Goal: Task Accomplishment & Management: Complete application form

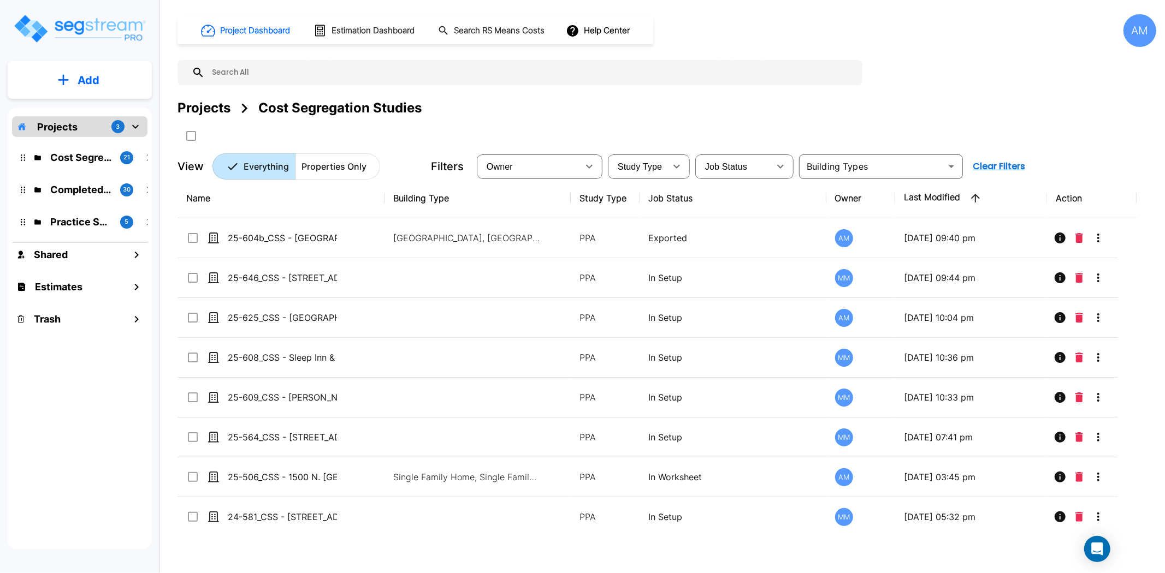
click at [108, 79] on button "Add" at bounding box center [80, 80] width 144 height 32
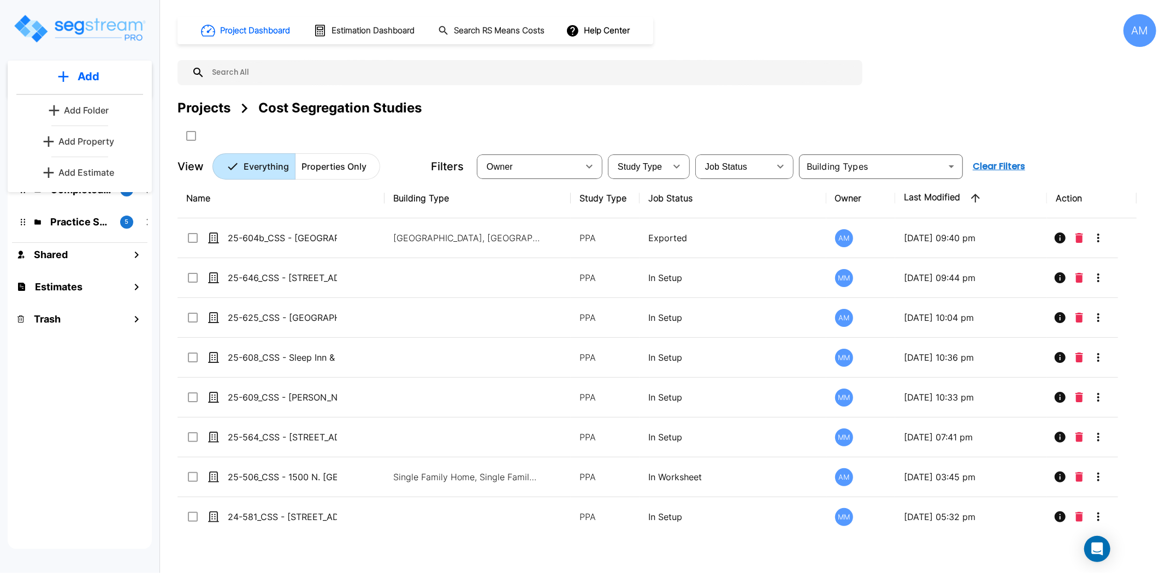
drag, startPoint x: 56, startPoint y: 465, endPoint x: 61, endPoint y: 437, distance: 27.7
click at [56, 464] on div "Projects 3 Cost Segregation Studies 21 Completed Projects 30 Practice Samples 5…" at bounding box center [80, 329] width 144 height 442
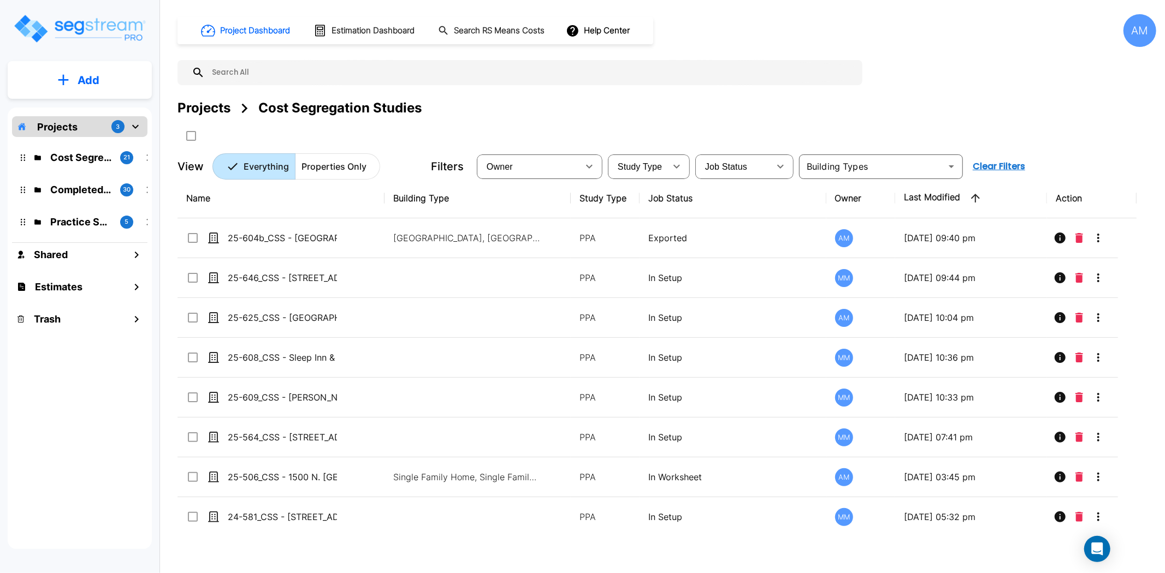
click at [105, 160] on p "Cost Segregation Studies" at bounding box center [80, 157] width 61 height 15
click at [119, 79] on button "Add" at bounding box center [80, 80] width 144 height 32
click at [82, 144] on p "Add Property" at bounding box center [86, 141] width 56 height 13
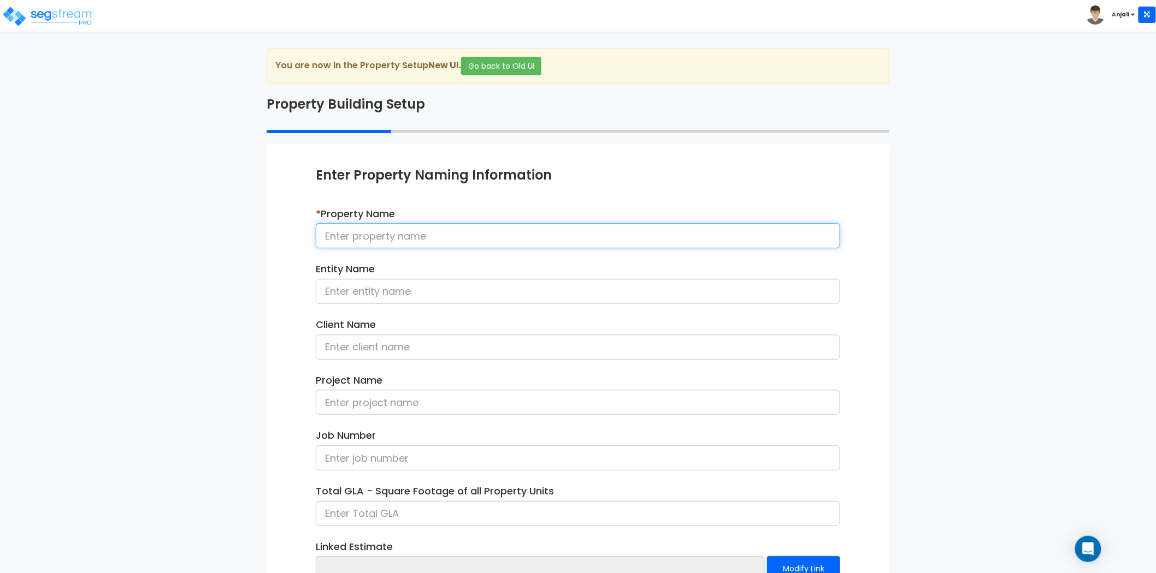
paste input "25-568_CSS - Hampton Inn & Suites [GEOGRAPHIC_DATA], [GEOGRAPHIC_DATA] - V2 Cap…"
drag, startPoint x: 397, startPoint y: 235, endPoint x: 543, endPoint y: 236, distance: 146.4
click at [543, 236] on input "25-568_CSS - Hampton Inn & Suites [GEOGRAPHIC_DATA], [GEOGRAPHIC_DATA] - V2 Cap…" at bounding box center [578, 235] width 524 height 25
drag, startPoint x: 571, startPoint y: 234, endPoint x: 654, endPoint y: 233, distance: 83.0
click at [654, 233] on input "25-568_CSS - Hampton Inn & Suites [GEOGRAPHIC_DATA], [GEOGRAPHIC_DATA] - V2 Cap…" at bounding box center [578, 235] width 524 height 25
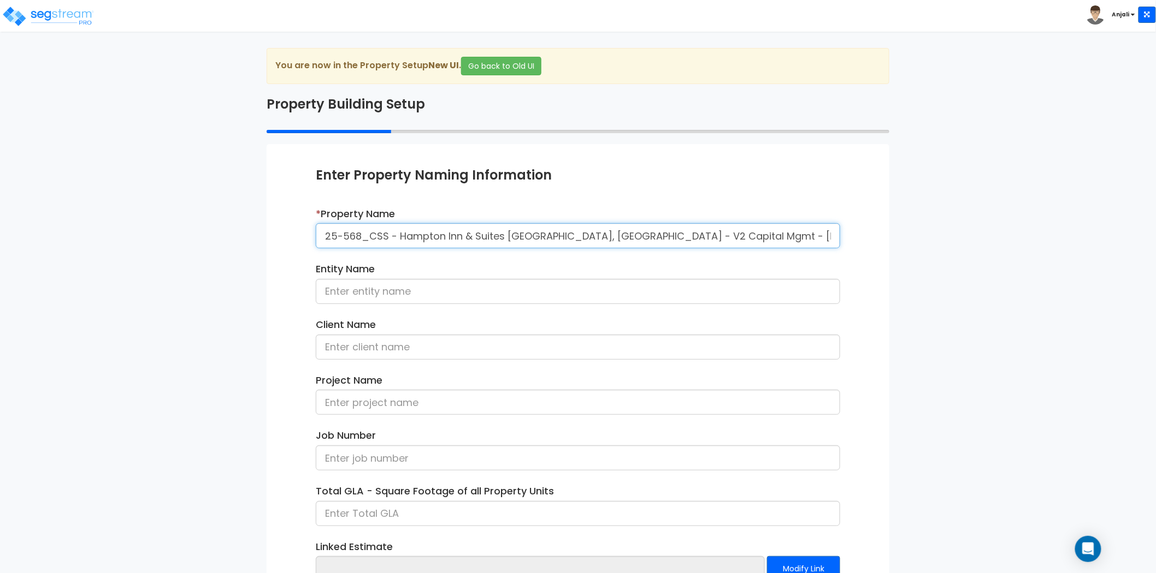
click at [730, 233] on input "25-568_CSS - Hampton Inn & Suites [GEOGRAPHIC_DATA], [GEOGRAPHIC_DATA] - V2 Cap…" at bounding box center [578, 235] width 524 height 25
drag, startPoint x: 730, startPoint y: 235, endPoint x: 667, endPoint y: 240, distance: 63.0
click at [667, 240] on input "25-568_CSS - Hampton Inn & Suites [GEOGRAPHIC_DATA], [GEOGRAPHIC_DATA] - V2 Cap…" at bounding box center [578, 235] width 524 height 25
type input "25-568_CSS - Hampton Inn & Suites [GEOGRAPHIC_DATA], [GEOGRAPHIC_DATA] - V2 Cap…"
click at [342, 345] on input at bounding box center [578, 347] width 524 height 25
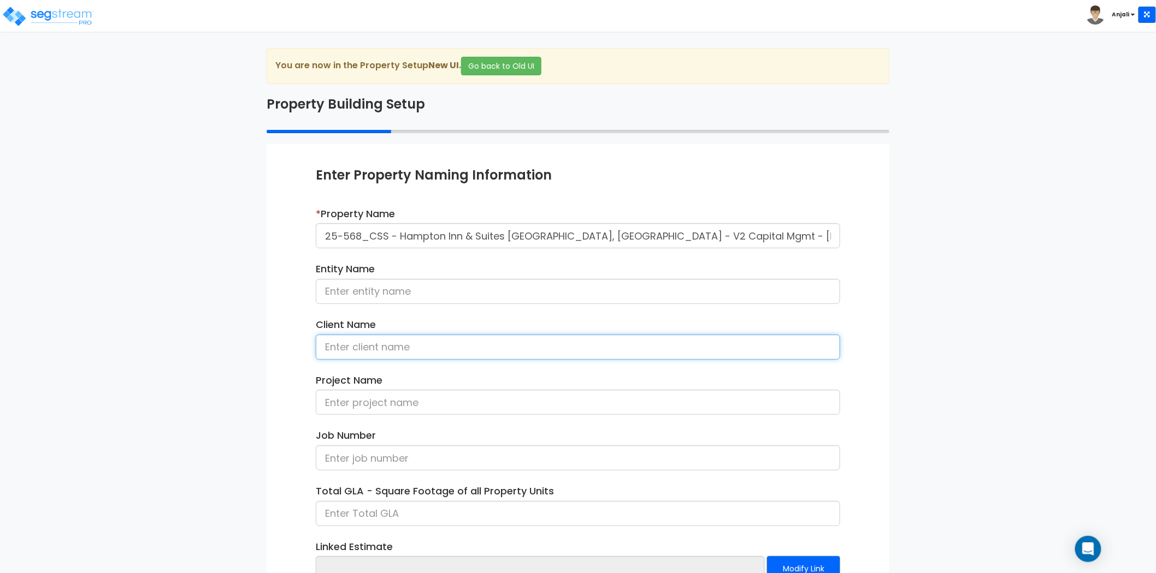
paste input "Raj Patel"
type input "Raj Patel"
click at [303, 334] on div "Enter Property Naming Information * Property Name 25-568_CSS - Hampton Inn & Su…" at bounding box center [578, 398] width 623 height 509
drag, startPoint x: 390, startPoint y: 236, endPoint x: 303, endPoint y: 237, distance: 87.4
click at [303, 237] on div "Enter Property Naming Information * Property Name 25-568_CSS - Hampton Inn & Su…" at bounding box center [578, 398] width 623 height 509
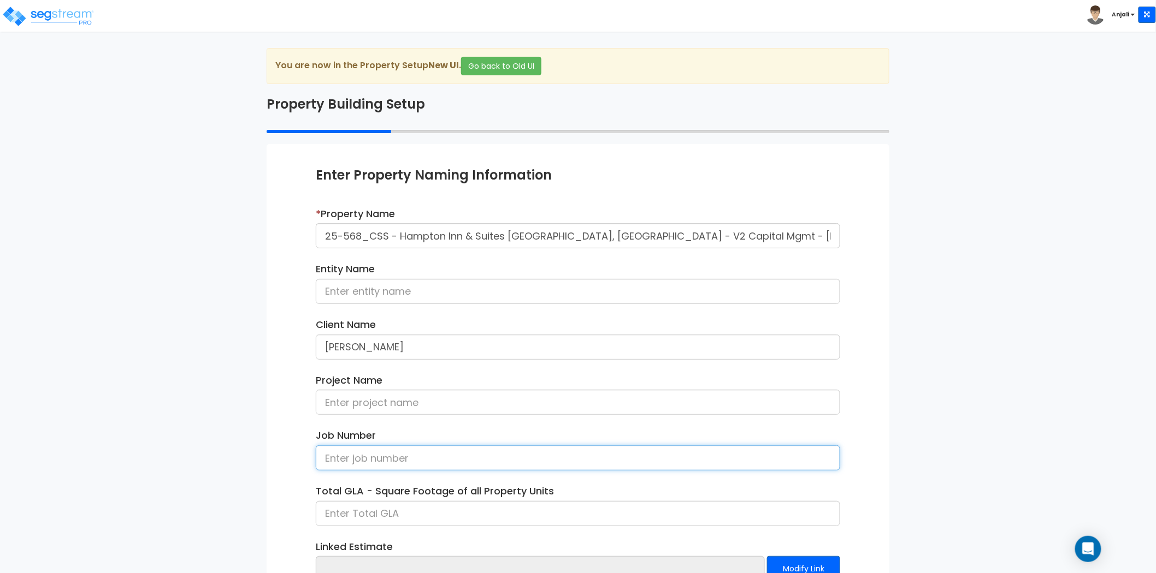
click at [389, 448] on input at bounding box center [578, 458] width 524 height 25
paste input "25-568_CSS"
type input "25-568_CSS"
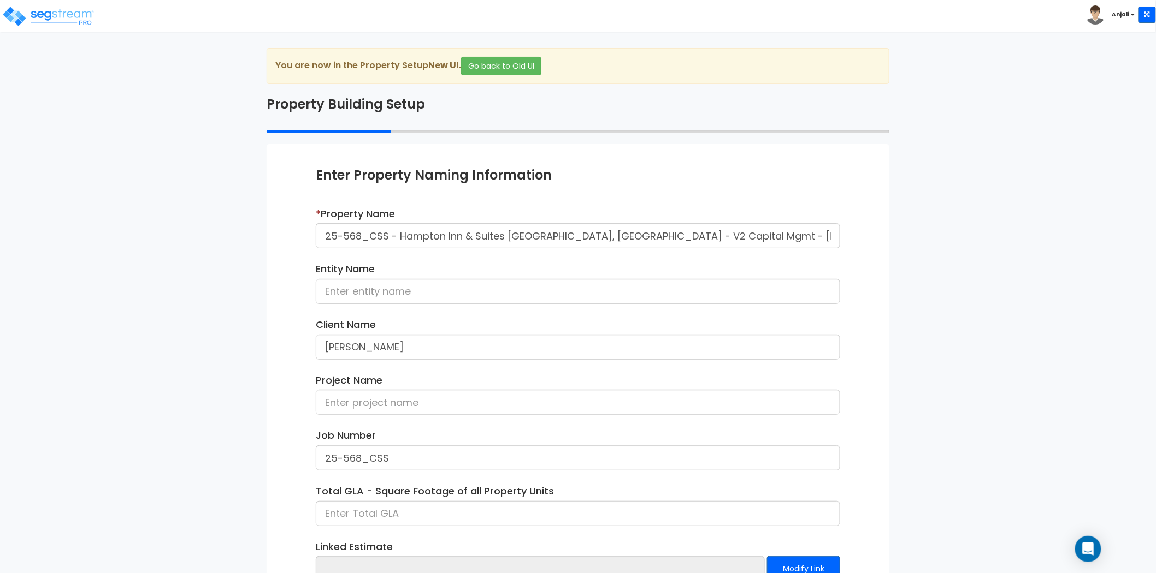
click at [297, 401] on div "Enter Property Naming Information * Property Name 25-568_CSS - Hampton Inn & Su…" at bounding box center [578, 398] width 623 height 509
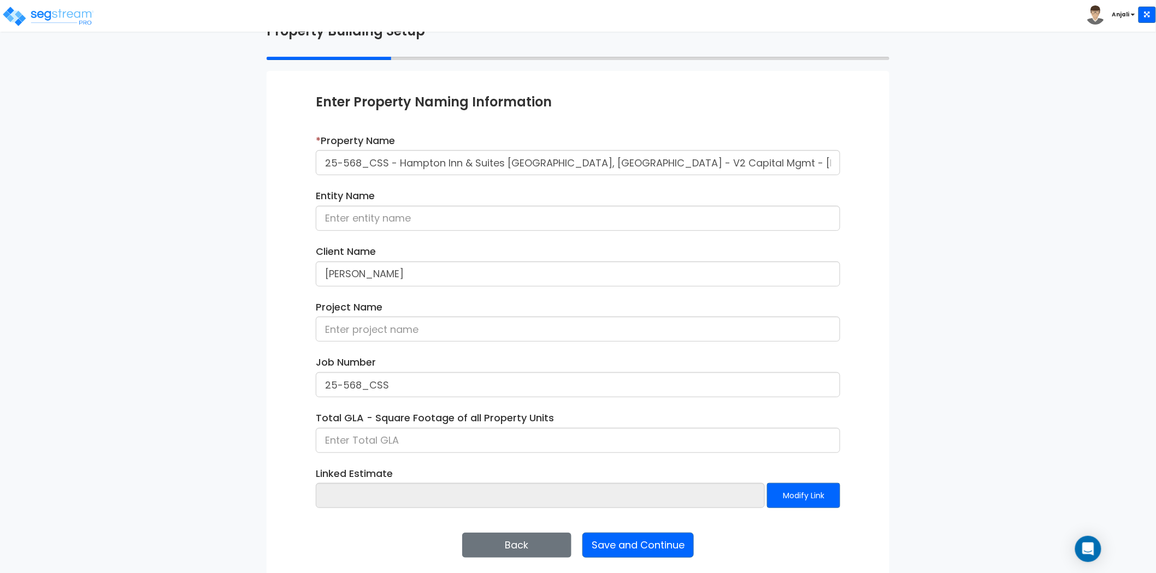
scroll to position [80, 0]
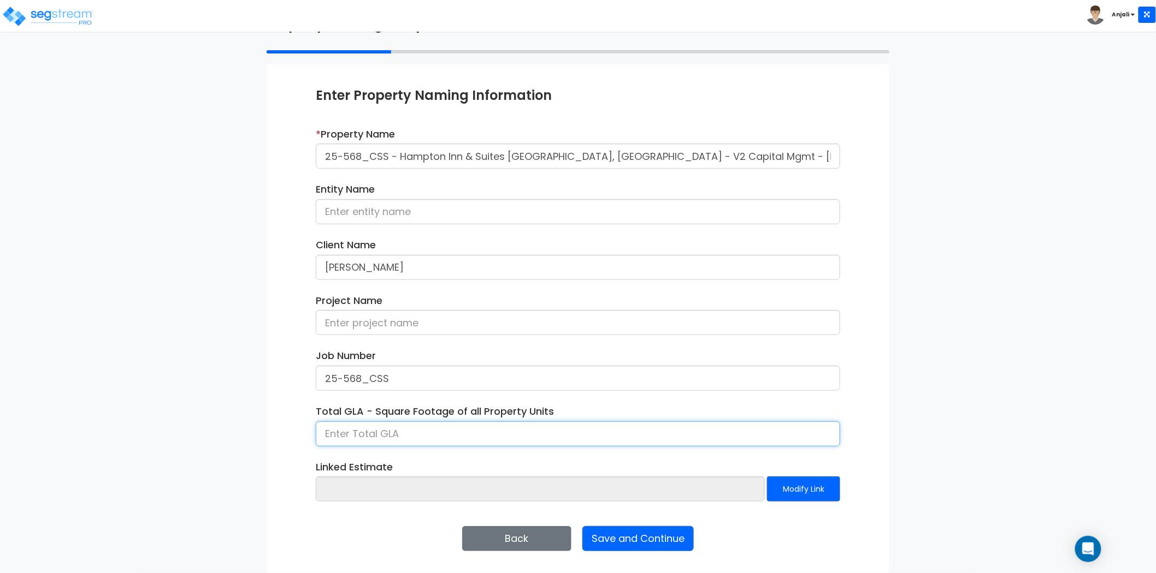
click at [476, 439] on input at bounding box center [578, 434] width 524 height 25
type input "84,000"
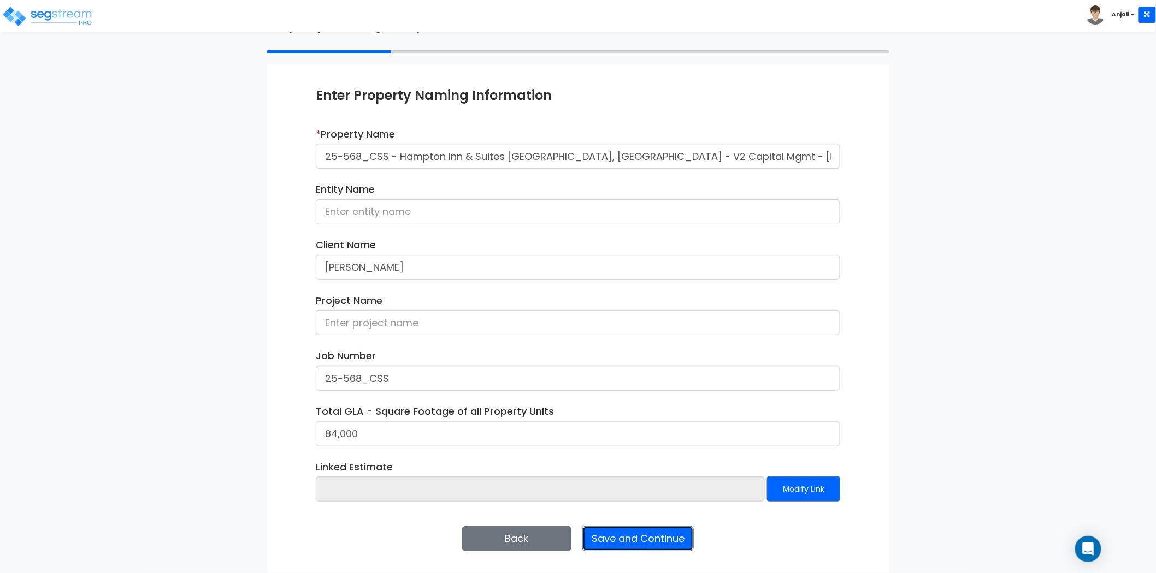
click at [666, 543] on button "Save and Continue" at bounding box center [637, 538] width 111 height 25
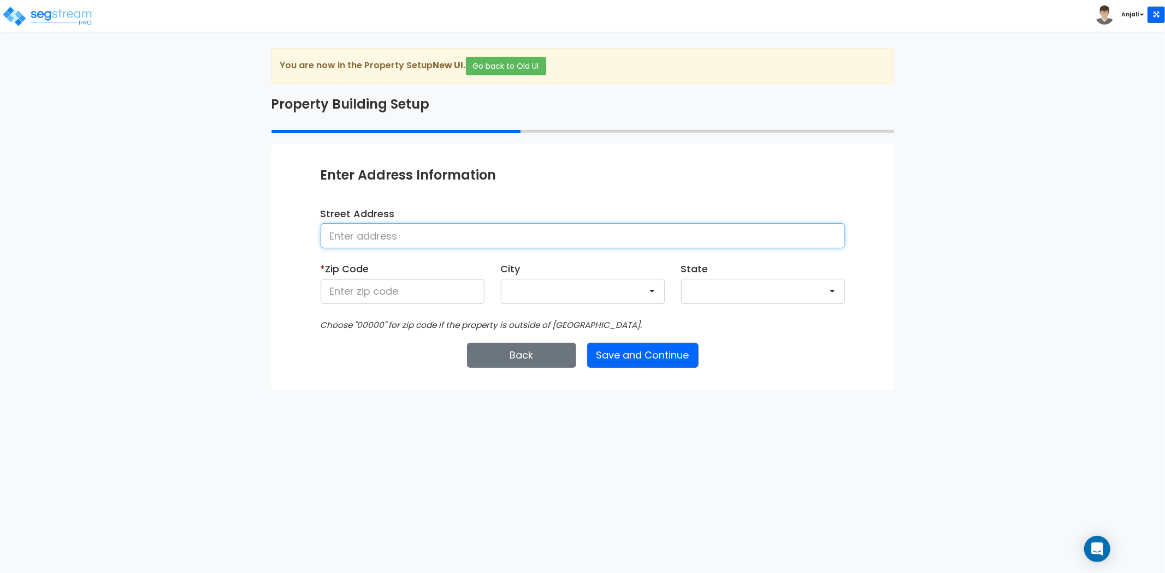
click at [429, 236] on input at bounding box center [583, 235] width 524 height 25
type input "695 Bridgeport Ave shelton"
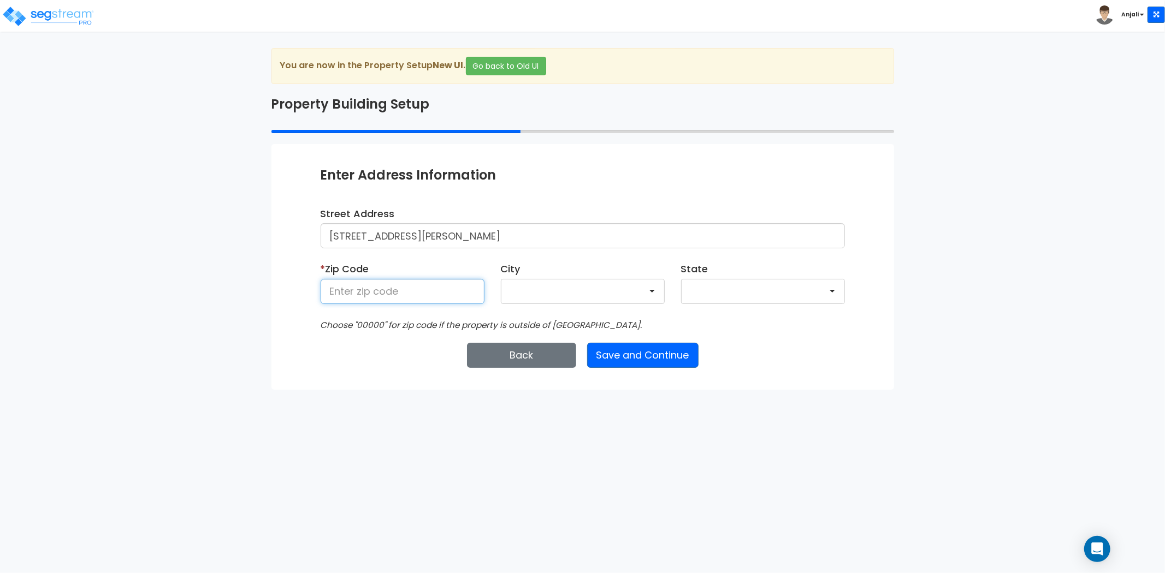
click at [433, 292] on input at bounding box center [403, 291] width 164 height 25
type input "06484"
click at [252, 390] on html "Toggle navigation Anjali x" at bounding box center [582, 195] width 1165 height 390
click at [653, 352] on button "Save and Continue" at bounding box center [642, 355] width 111 height 25
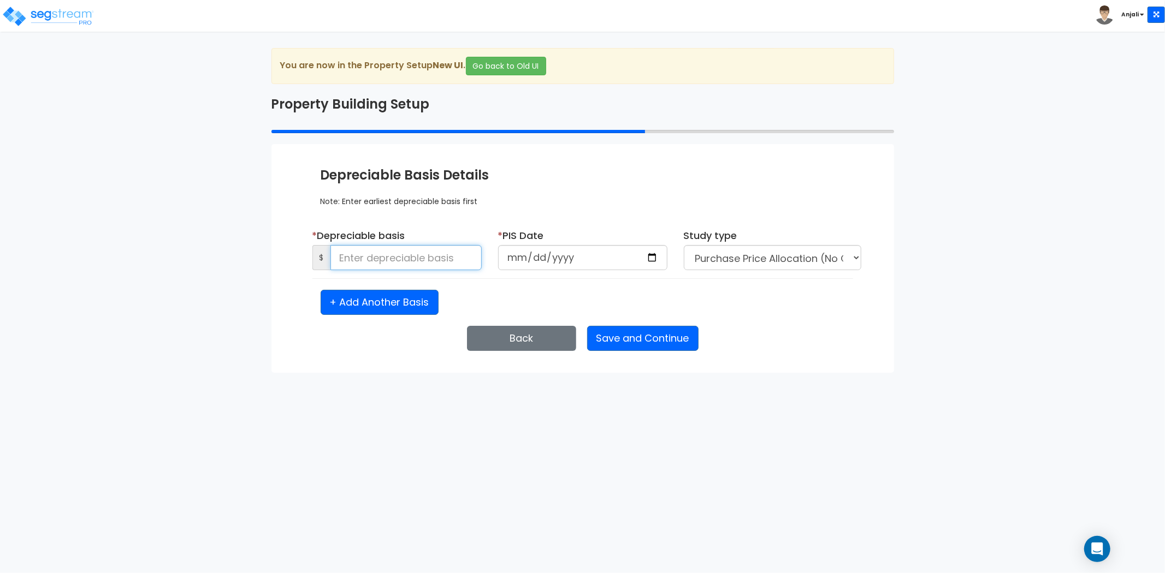
click at [399, 254] on input at bounding box center [405, 257] width 151 height 25
type input "15,550,000"
click at [654, 257] on input "date" at bounding box center [582, 257] width 169 height 25
type input "2025-06-12"
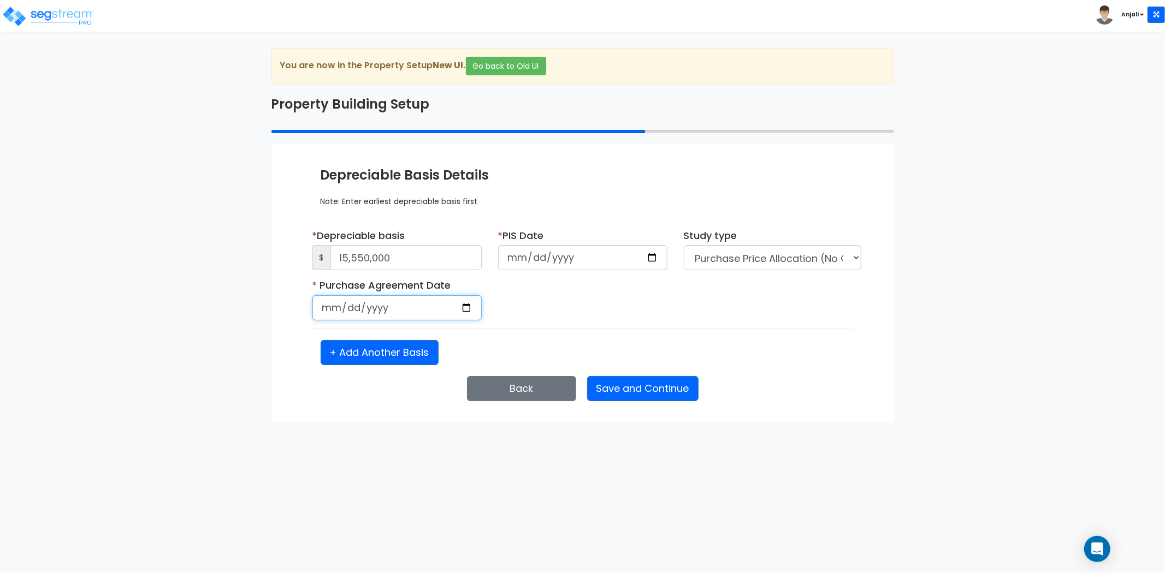
click at [471, 305] on input "date" at bounding box center [396, 307] width 169 height 25
type input "2025-06-12"
click at [667, 390] on button "Save and Continue" at bounding box center [642, 388] width 111 height 25
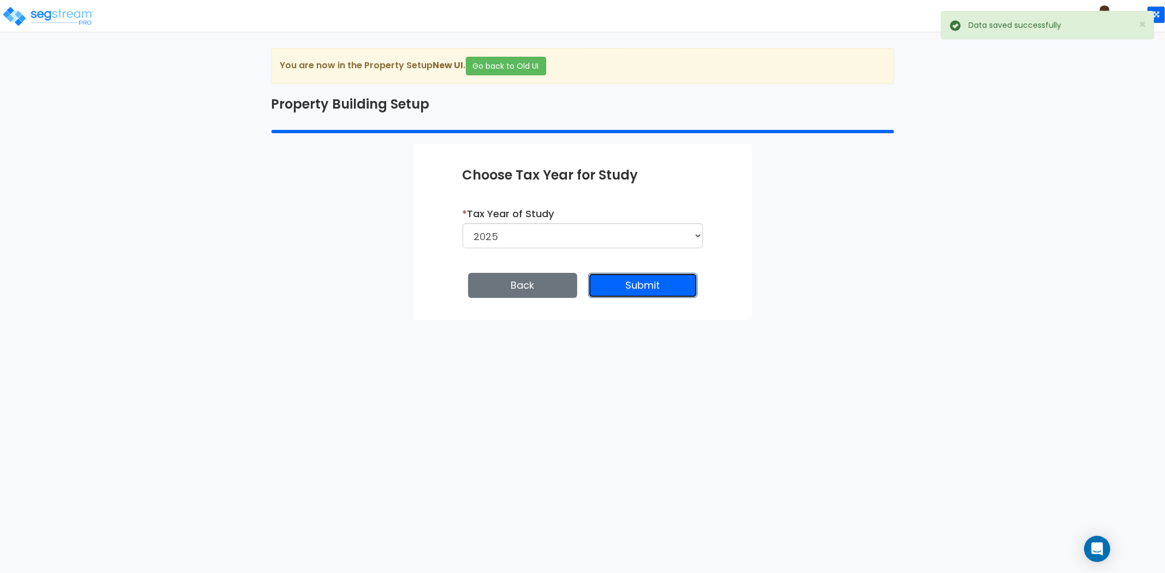
click at [661, 288] on button "Submit" at bounding box center [642, 285] width 109 height 25
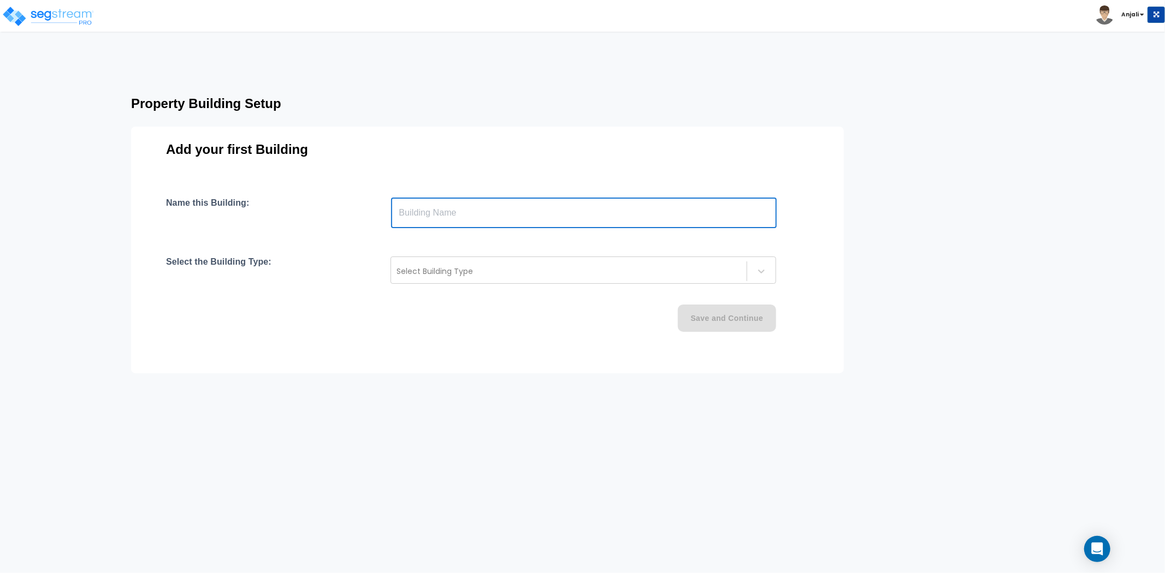
click at [479, 221] on input "text" at bounding box center [584, 213] width 386 height 31
type input "[GEOGRAPHIC_DATA]"
click at [439, 276] on div at bounding box center [569, 271] width 345 height 13
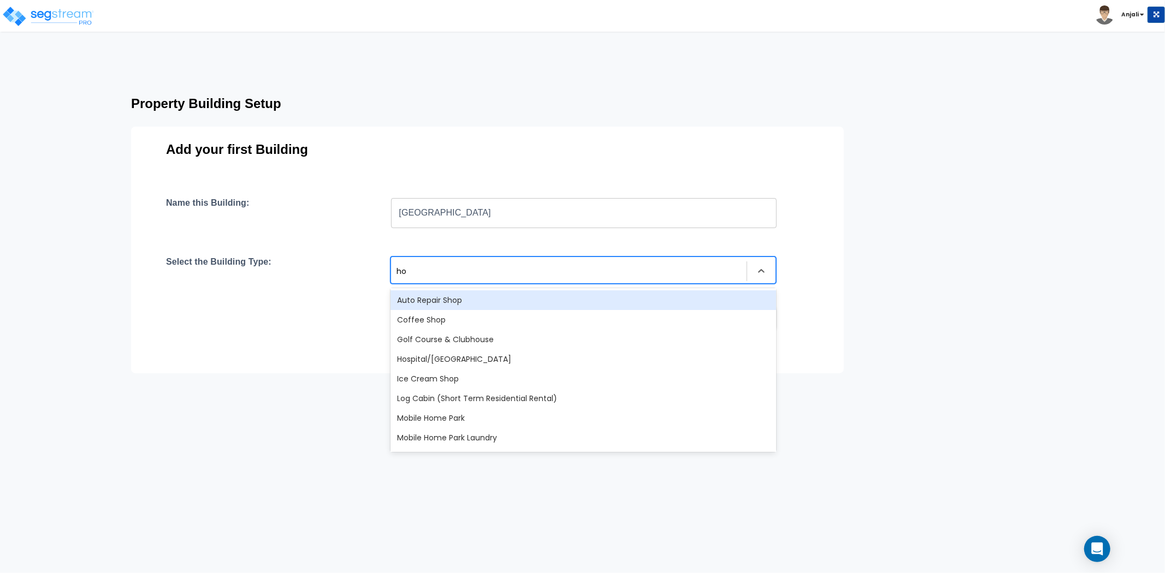
type input "hot"
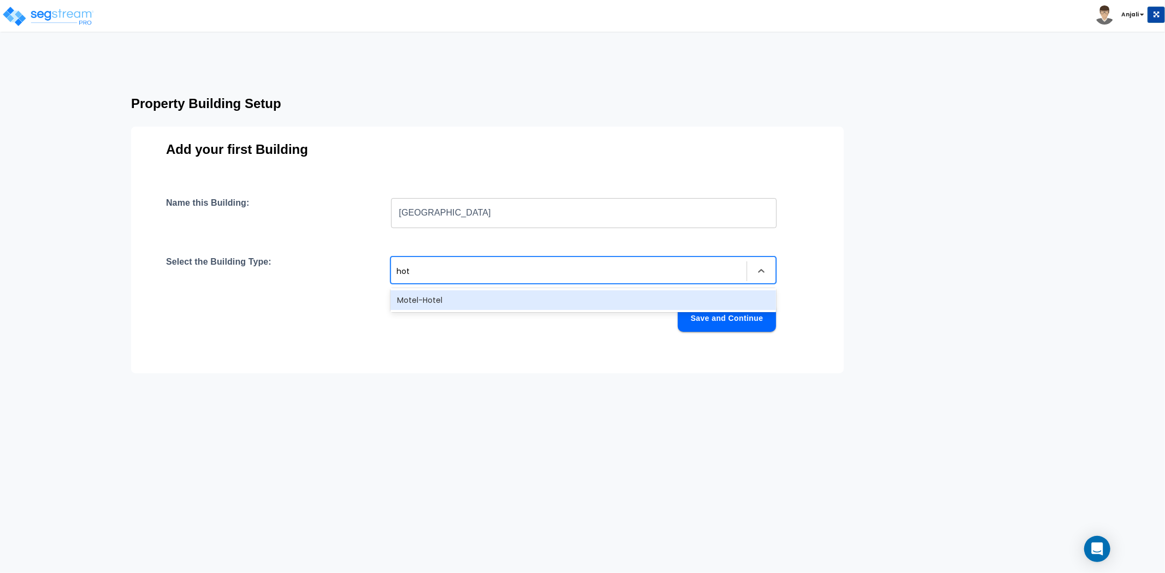
click at [441, 300] on div "Motel-Hotel" at bounding box center [584, 301] width 386 height 20
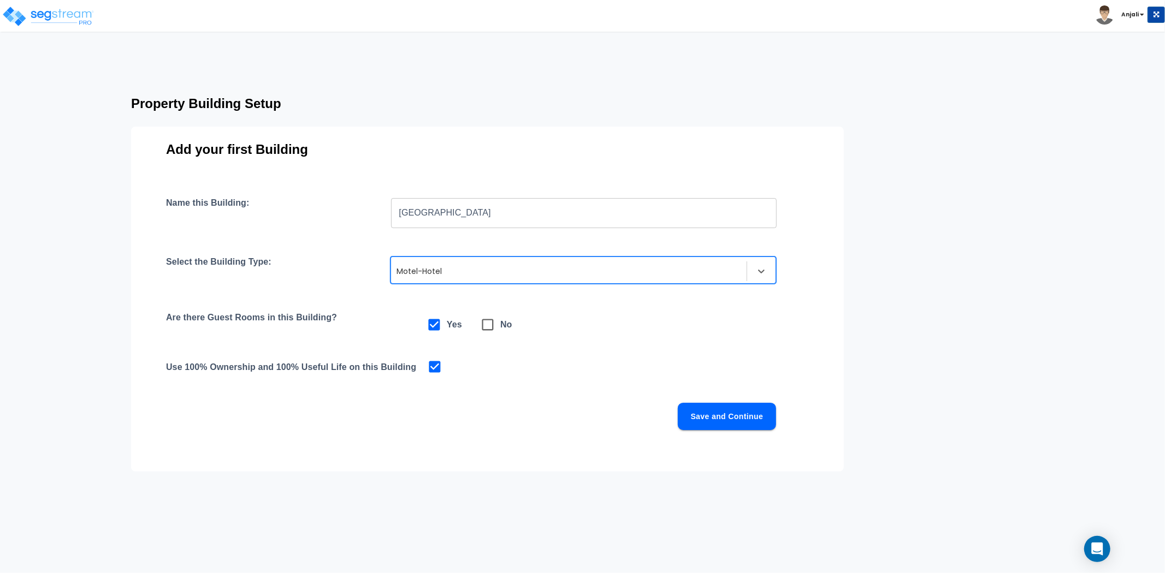
click at [708, 415] on button "Save and Continue" at bounding box center [727, 416] width 98 height 27
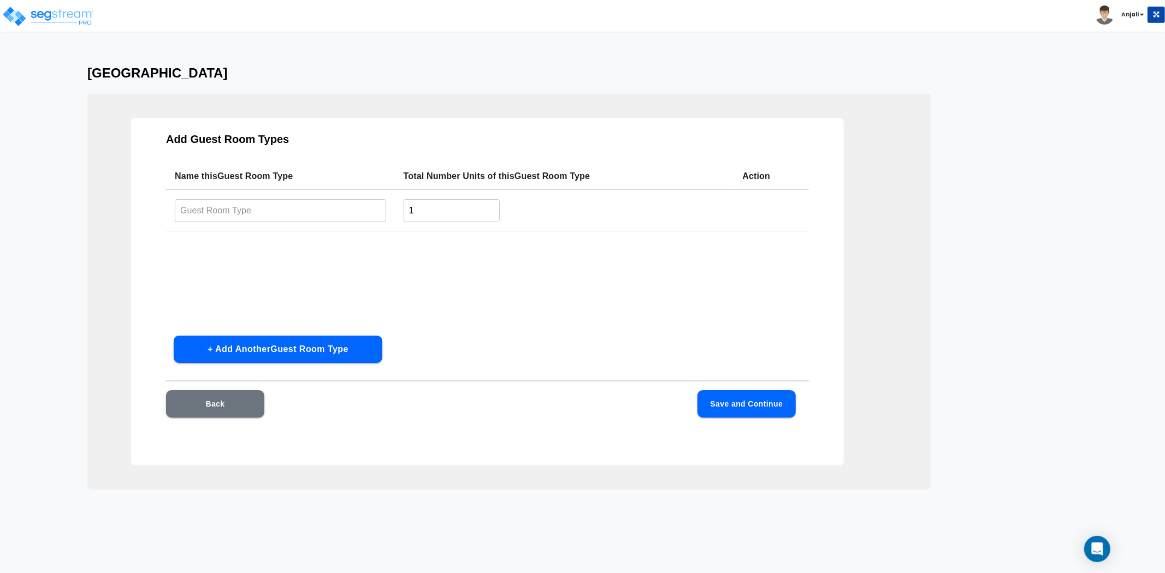
click at [203, 203] on input "text" at bounding box center [280, 210] width 211 height 23
click at [277, 217] on input "text" at bounding box center [280, 210] width 211 height 23
type input "Standard Room"
click at [419, 221] on input "1" at bounding box center [452, 210] width 97 height 23
click at [417, 211] on input "165" at bounding box center [452, 210] width 97 height 23
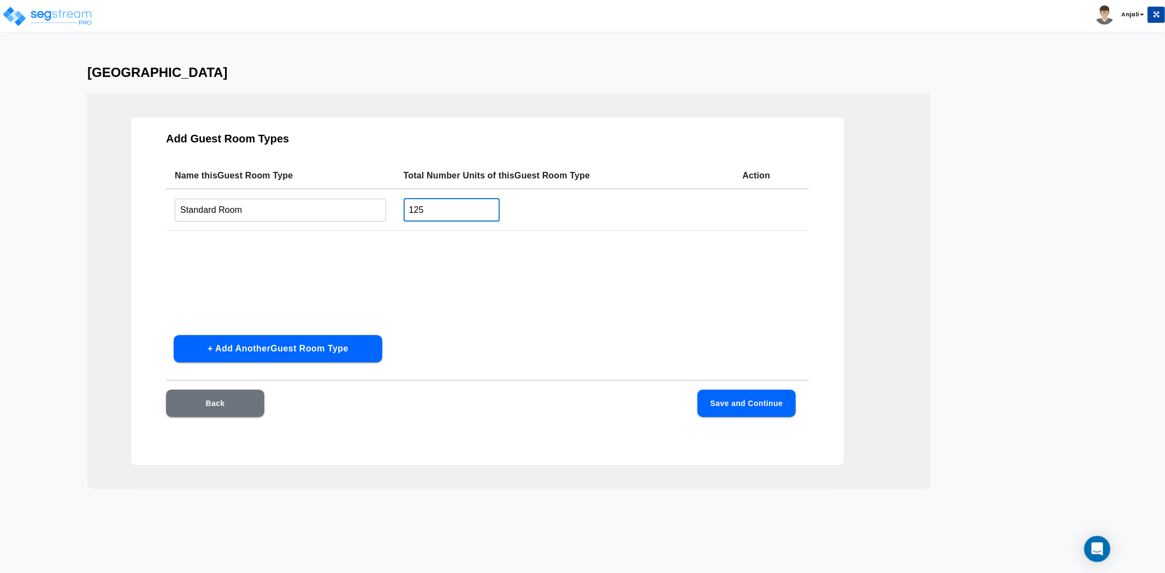
scroll to position [3, 0]
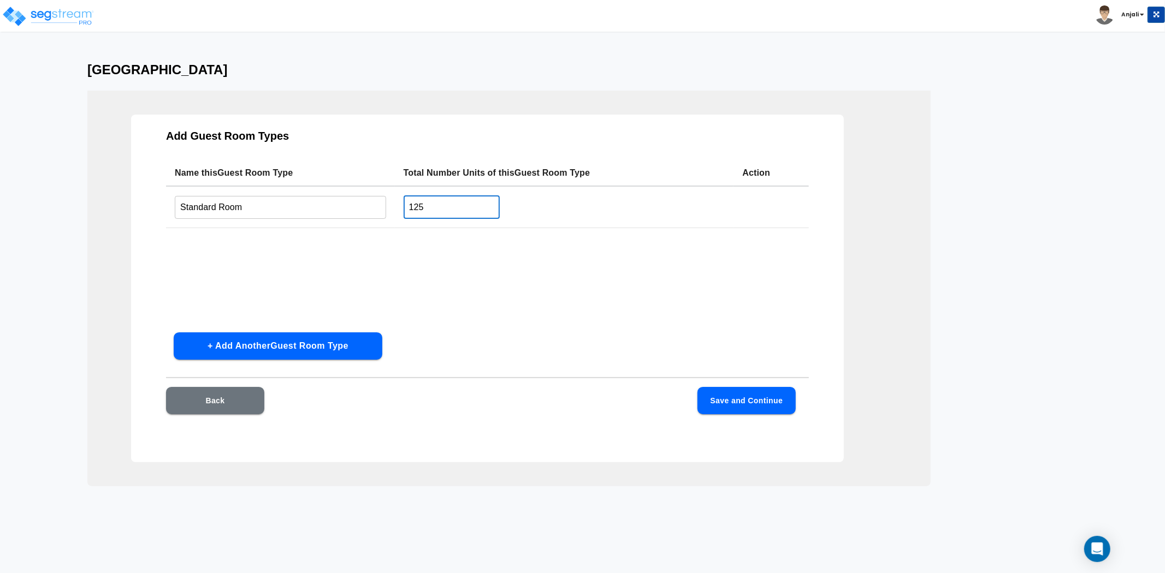
type input "125"
click at [468, 277] on div "Name this Guest Room Type Total Number Units of this Guest Room Type Action Sta…" at bounding box center [487, 242] width 643 height 164
click at [751, 399] on button "Save and Continue" at bounding box center [746, 400] width 98 height 27
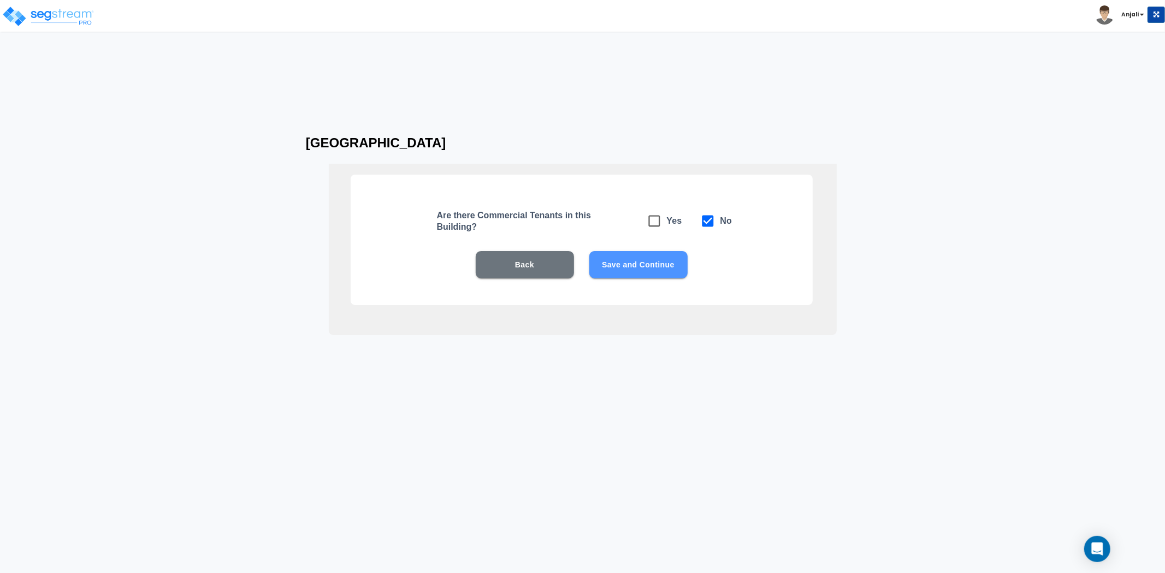
click at [641, 260] on button "Save and Continue" at bounding box center [638, 264] width 98 height 27
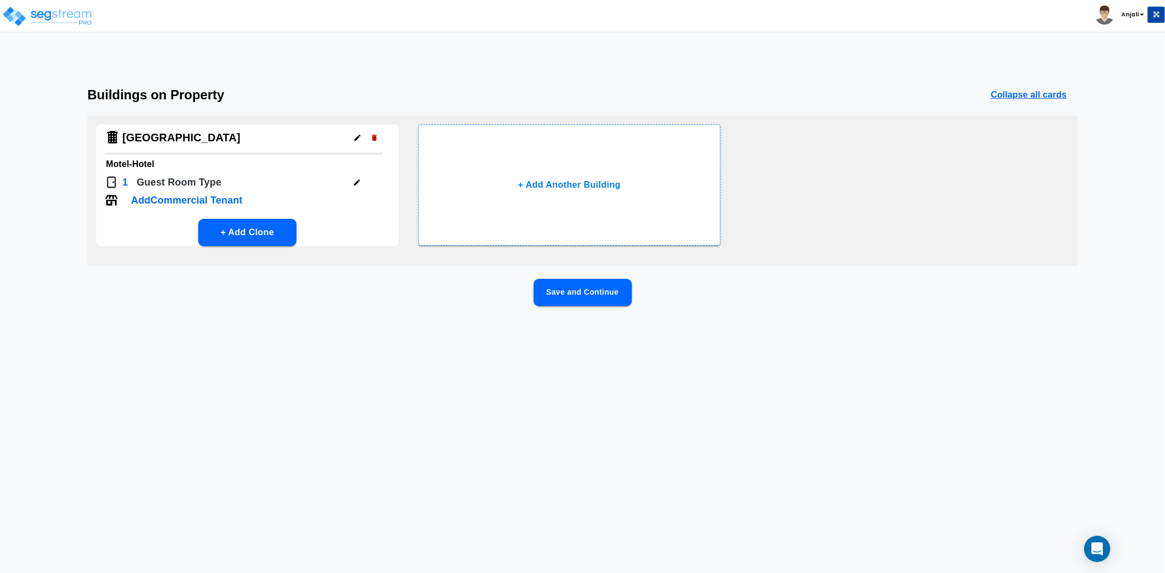
click at [611, 291] on button "Save and Continue" at bounding box center [583, 292] width 98 height 27
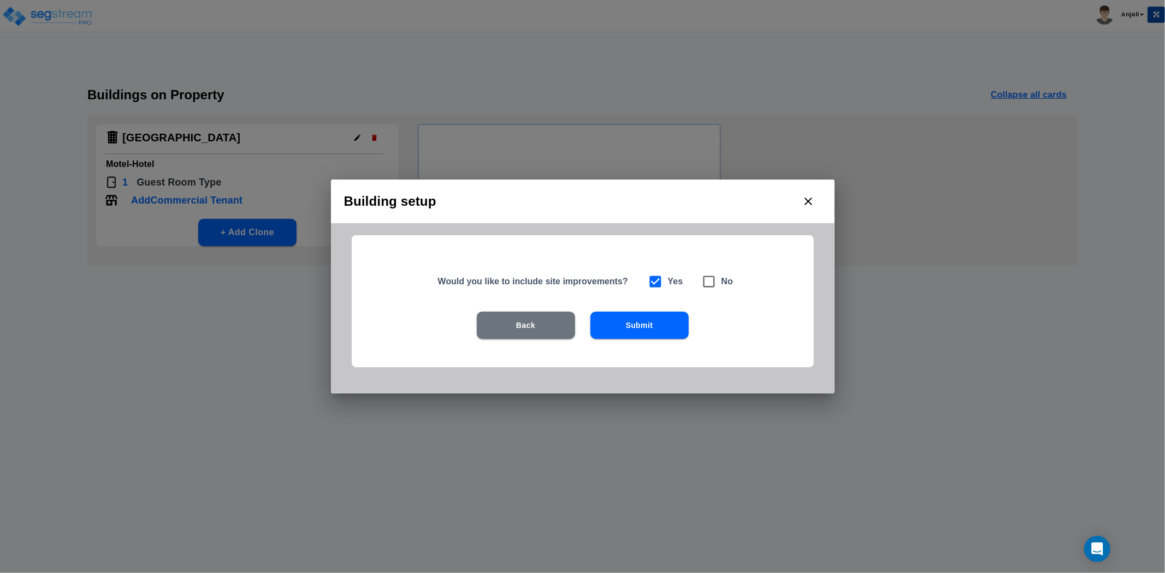
click at [656, 326] on button "Submit" at bounding box center [639, 325] width 98 height 27
